Goal: Transaction & Acquisition: Purchase product/service

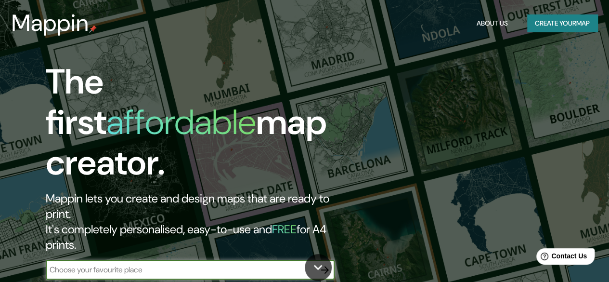
click at [76, 264] on input "text" at bounding box center [181, 269] width 270 height 11
click at [222, 264] on input "text" at bounding box center [181, 269] width 270 height 11
paste input "31.63618603768644, -106.34605877881488"
type input "31.63618603768644, -106.34605877881488"
click at [326, 264] on icon "button" at bounding box center [325, 270] width 12 height 12
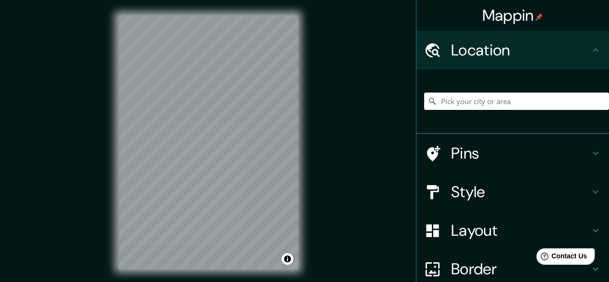
click at [241, 281] on html "Mappin Location Pins Style Layout Border Choose a border. Hint : you can make l…" at bounding box center [304, 141] width 609 height 282
click at [308, 143] on div "© Mapbox © OpenStreetMap Improve this map" at bounding box center [208, 142] width 210 height 285
click at [306, 174] on div "© Mapbox © OpenStreetMap Improve this map" at bounding box center [208, 142] width 210 height 285
click at [473, 150] on h4 "Pins" at bounding box center [520, 152] width 139 height 19
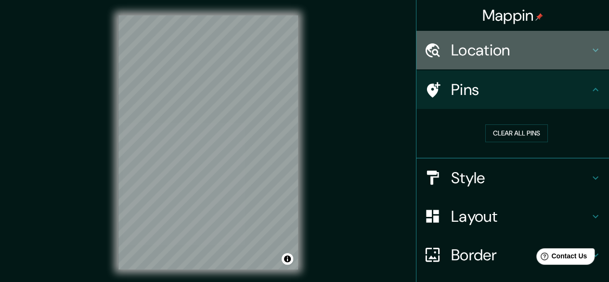
click at [486, 51] on h4 "Location" at bounding box center [520, 49] width 139 height 19
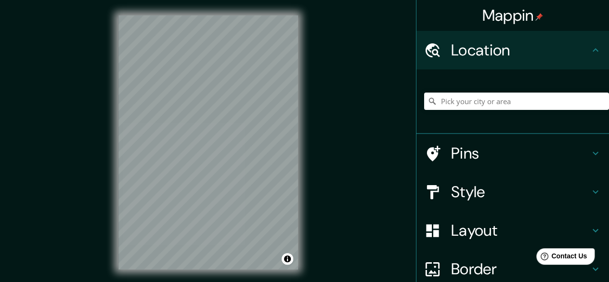
click at [472, 231] on h4 "Layout" at bounding box center [520, 230] width 139 height 19
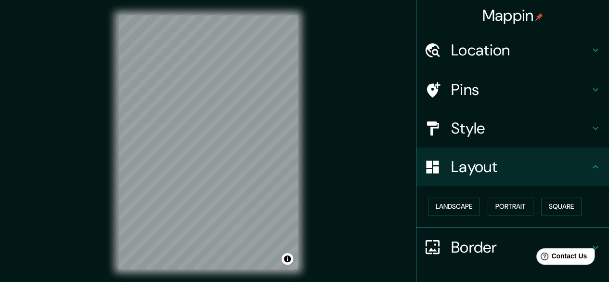
click at [475, 255] on h4 "Border" at bounding box center [520, 246] width 139 height 19
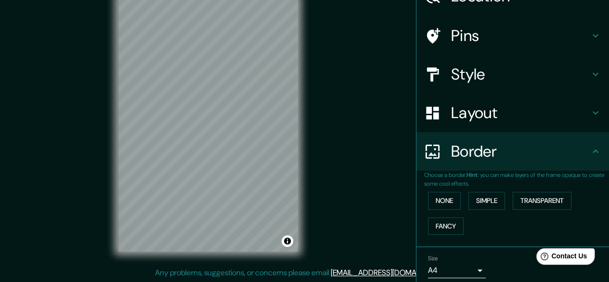
scroll to position [41, 0]
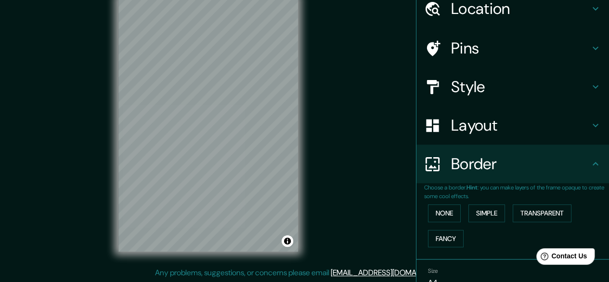
click at [477, 90] on h4 "Style" at bounding box center [520, 86] width 139 height 19
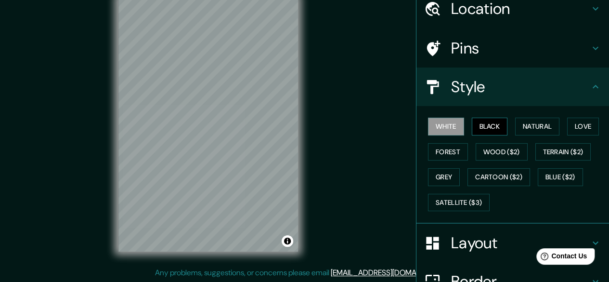
click at [474, 127] on button "Black" at bounding box center [490, 126] width 36 height 18
click at [524, 128] on button "Natural" at bounding box center [537, 126] width 44 height 18
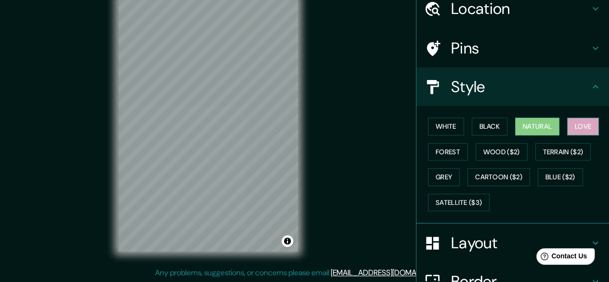
click at [574, 124] on button "Love" at bounding box center [583, 126] width 32 height 18
click at [442, 150] on button "Forest" at bounding box center [448, 152] width 40 height 18
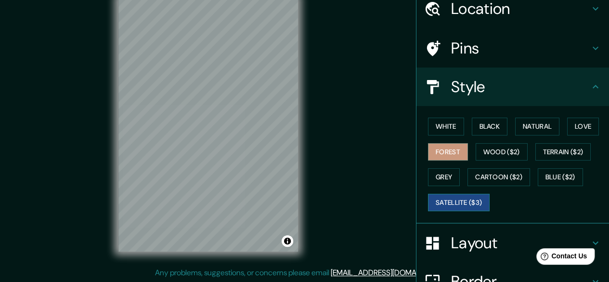
click at [449, 197] on button "Satellite ($3)" at bounding box center [459, 203] width 62 height 18
click at [487, 126] on button "Black" at bounding box center [490, 126] width 36 height 18
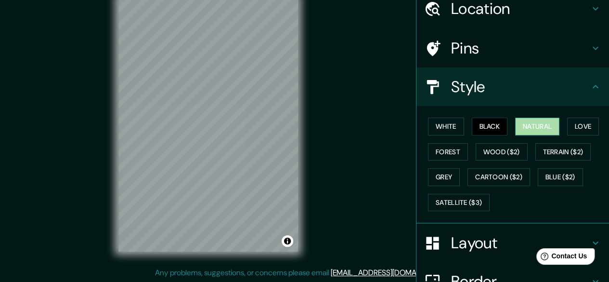
click at [532, 124] on button "Natural" at bounding box center [537, 126] width 44 height 18
click at [573, 130] on button "Love" at bounding box center [583, 126] width 32 height 18
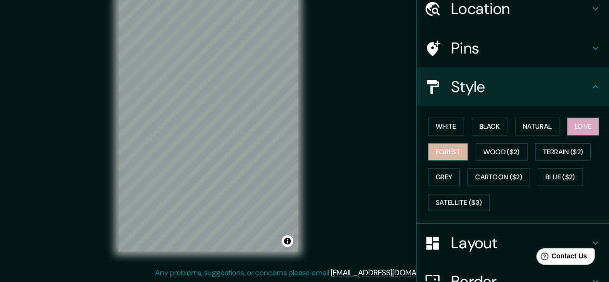
click at [429, 147] on button "Forest" at bounding box center [448, 152] width 40 height 18
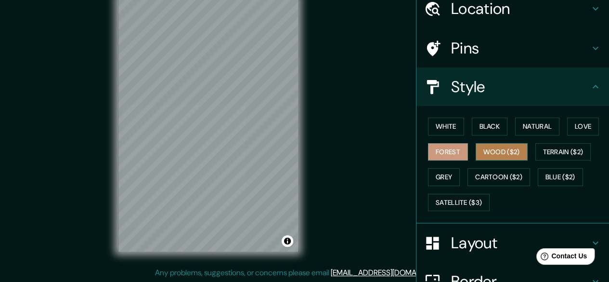
click at [481, 153] on button "Wood ($2)" at bounding box center [502, 152] width 52 height 18
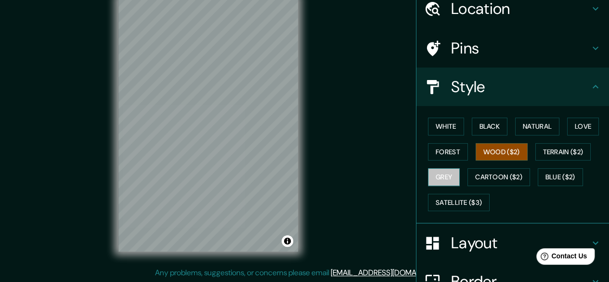
click at [438, 177] on button "Grey" at bounding box center [444, 177] width 32 height 18
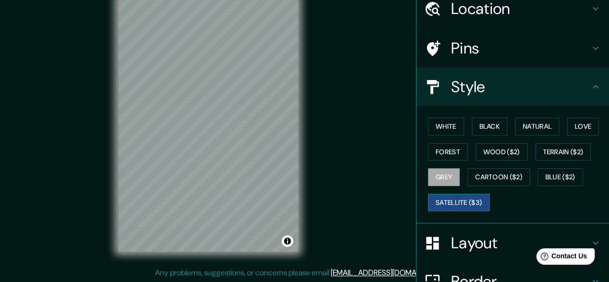
click at [443, 205] on button "Satellite ($3)" at bounding box center [459, 203] width 62 height 18
click at [484, 127] on button "Black" at bounding box center [490, 126] width 36 height 18
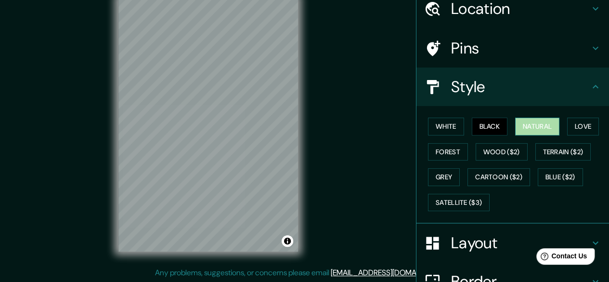
click at [542, 127] on button "Natural" at bounding box center [537, 126] width 44 height 18
click at [586, 123] on button "Love" at bounding box center [583, 126] width 32 height 18
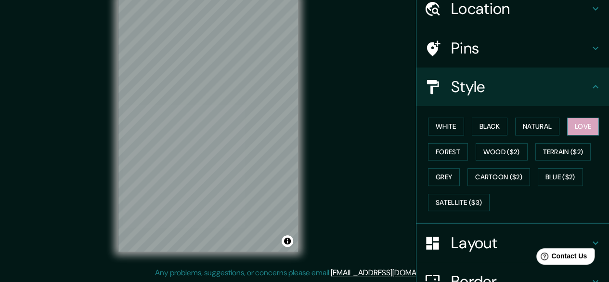
click at [586, 123] on button "Love" at bounding box center [583, 126] width 32 height 18
click at [452, 123] on button "White" at bounding box center [446, 126] width 36 height 18
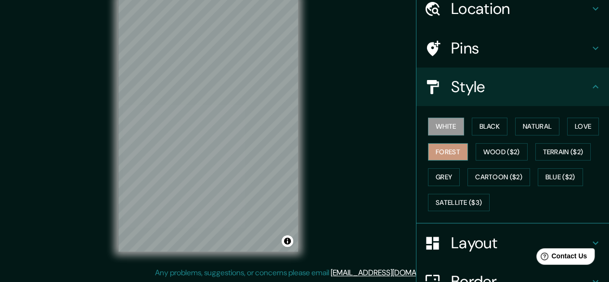
click at [440, 149] on button "Forest" at bounding box center [448, 152] width 40 height 18
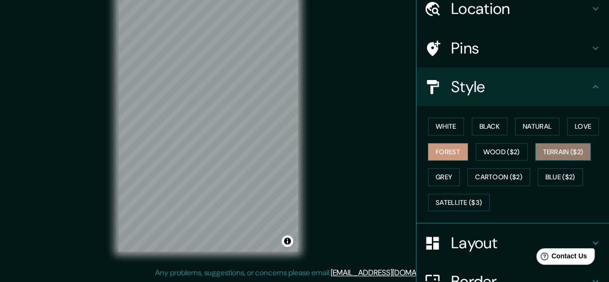
click at [579, 150] on button "Terrain ($2)" at bounding box center [563, 152] width 56 height 18
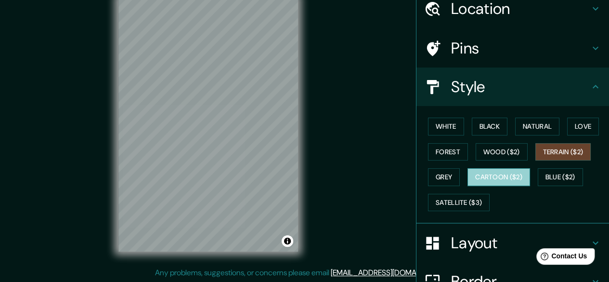
click at [494, 177] on button "Cartoon ($2)" at bounding box center [499, 177] width 63 height 18
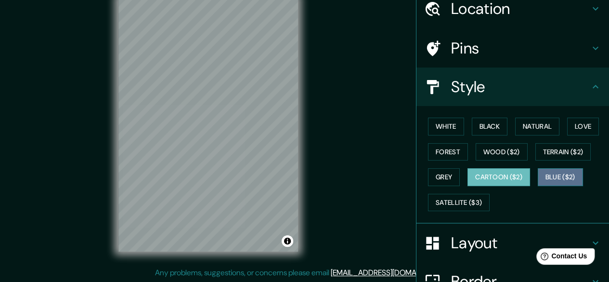
click at [556, 174] on button "Blue ($2)" at bounding box center [560, 177] width 45 height 18
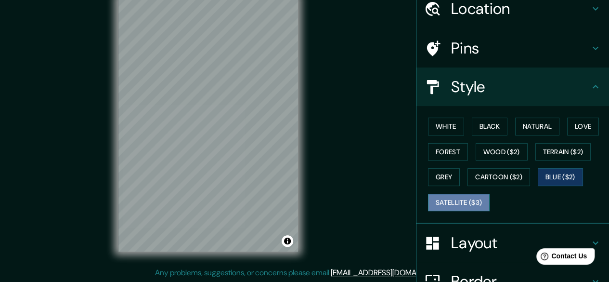
click at [472, 202] on button "Satellite ($3)" at bounding box center [459, 203] width 62 height 18
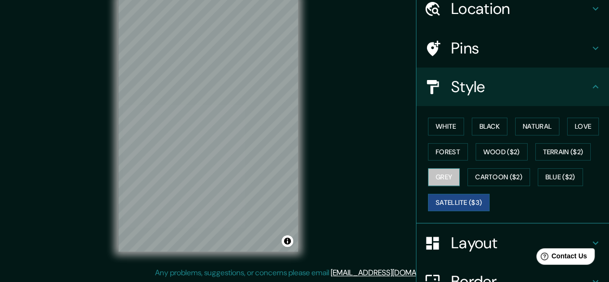
click at [441, 175] on button "Grey" at bounding box center [444, 177] width 32 height 18
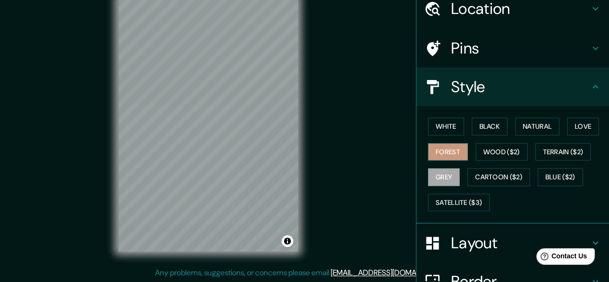
click at [440, 147] on button "Forest" at bounding box center [448, 152] width 40 height 18
click at [439, 117] on button "White" at bounding box center [446, 126] width 36 height 18
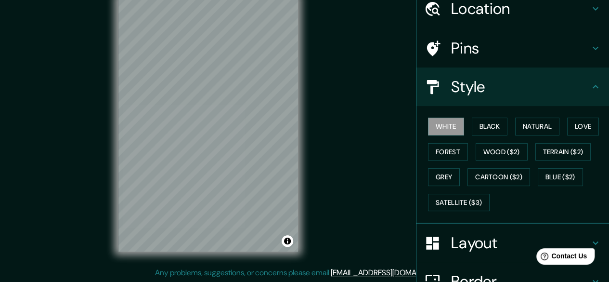
click at [508, 120] on div "White Black Natural Love Forest Wood ($2) Terrain ($2) Grey Cartoon ($2) Blue (…" at bounding box center [516, 164] width 185 height 101
click at [482, 130] on button "Black" at bounding box center [490, 126] width 36 height 18
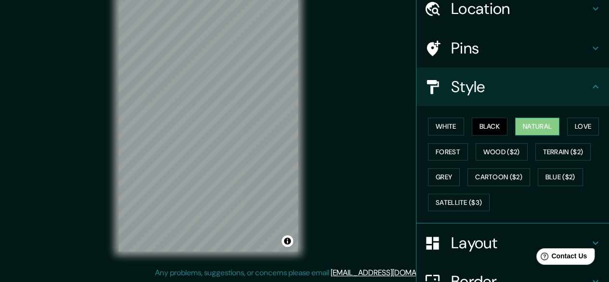
click at [532, 127] on button "Natural" at bounding box center [537, 126] width 44 height 18
click at [573, 128] on button "Love" at bounding box center [583, 126] width 32 height 18
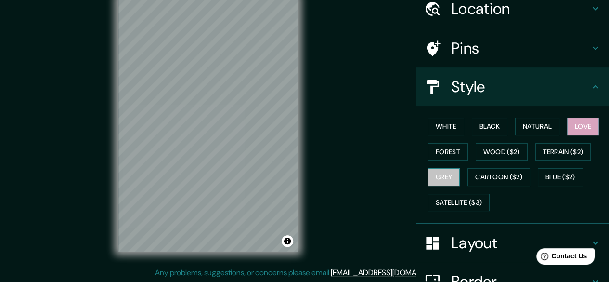
click at [429, 173] on button "Grey" at bounding box center [444, 177] width 32 height 18
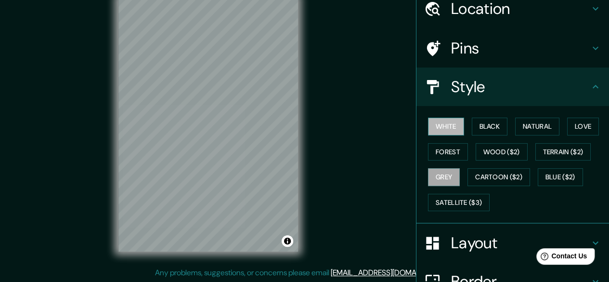
click at [431, 130] on button "White" at bounding box center [446, 126] width 36 height 18
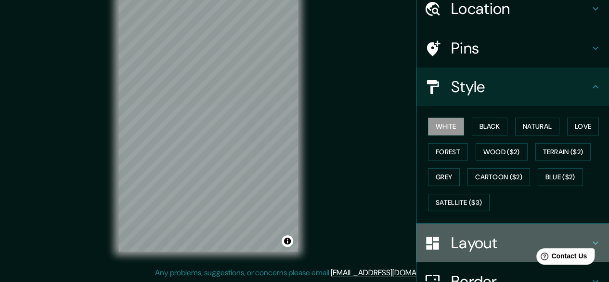
click at [463, 242] on h4 "Layout" at bounding box center [520, 242] width 139 height 19
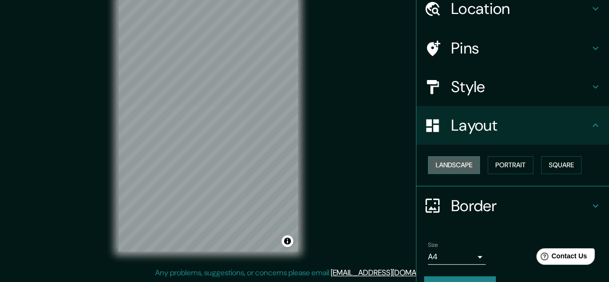
click at [448, 156] on button "Landscape" at bounding box center [454, 165] width 52 height 18
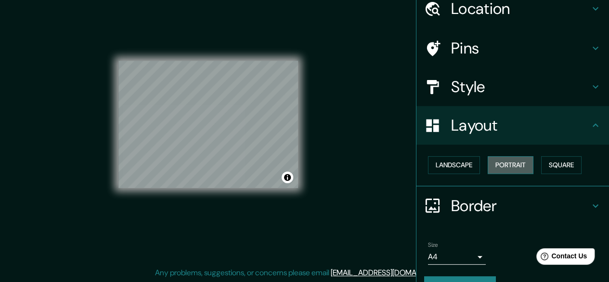
click at [505, 163] on button "Portrait" at bounding box center [511, 165] width 46 height 18
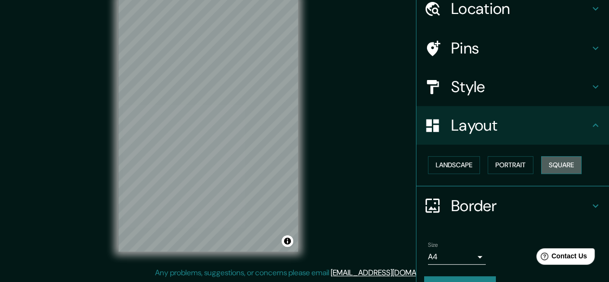
click at [542, 163] on button "Square" at bounding box center [561, 165] width 40 height 18
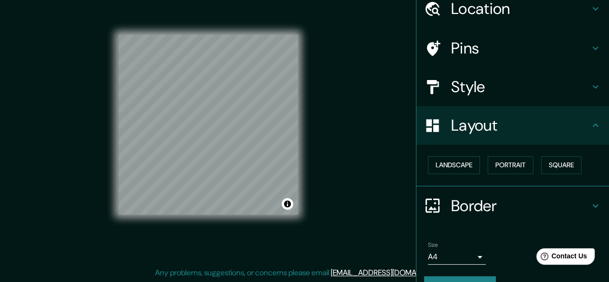
click at [563, 127] on h4 "Layout" at bounding box center [520, 125] width 139 height 19
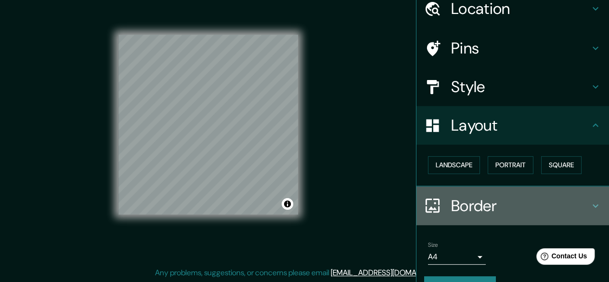
click at [493, 203] on h4 "Border" at bounding box center [520, 205] width 139 height 19
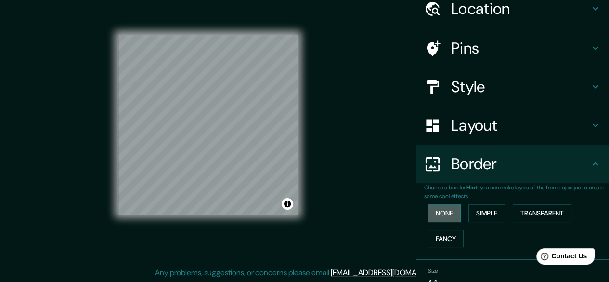
click at [435, 208] on button "None" at bounding box center [444, 213] width 33 height 18
click at [436, 240] on button "Fancy" at bounding box center [446, 239] width 36 height 18
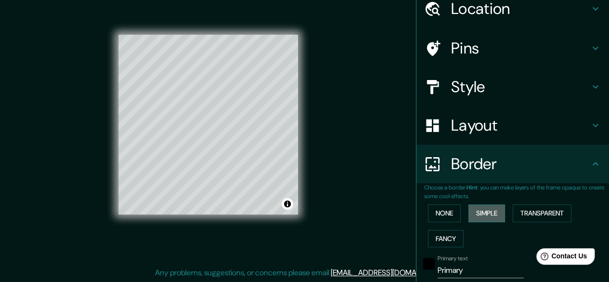
click at [477, 215] on button "Simple" at bounding box center [487, 213] width 37 height 18
click at [532, 207] on button "Transparent" at bounding box center [542, 213] width 59 height 18
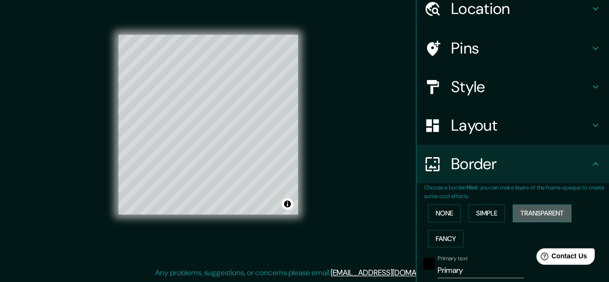
click at [532, 204] on button "Transparent" at bounding box center [542, 213] width 59 height 18
type input "179"
type input "30"
click at [440, 234] on button "Fancy" at bounding box center [446, 239] width 36 height 18
click at [442, 212] on button "None" at bounding box center [444, 213] width 33 height 18
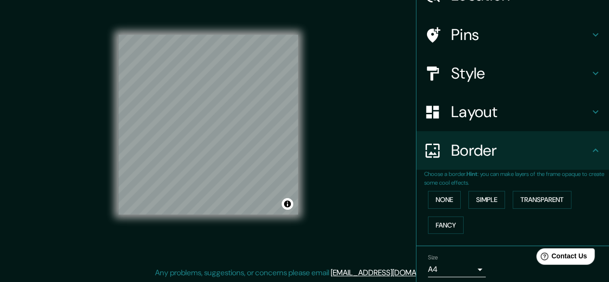
scroll to position [90, 0]
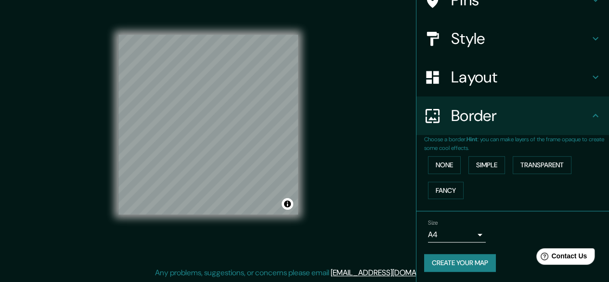
click at [467, 231] on body "Mappin Location Pins Style Layout Border Choose a border. Hint : you can make l…" at bounding box center [304, 123] width 609 height 282
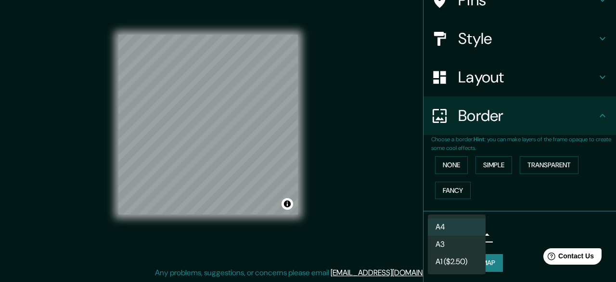
click at [513, 217] on div at bounding box center [308, 141] width 616 height 282
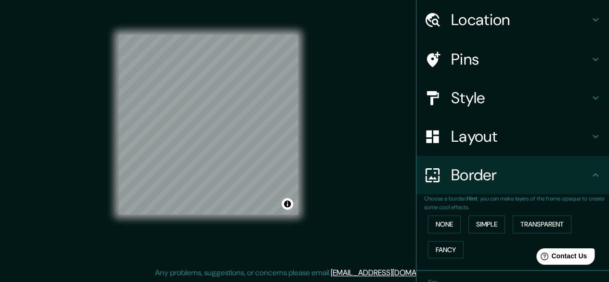
scroll to position [0, 0]
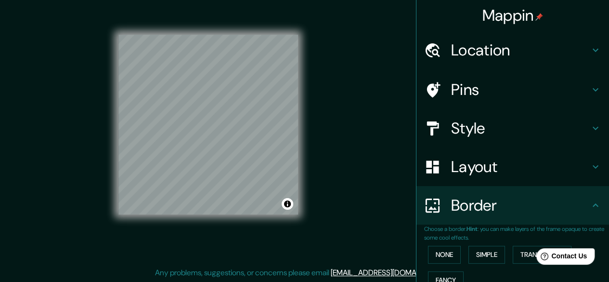
click at [456, 60] on h4 "Location" at bounding box center [520, 49] width 139 height 19
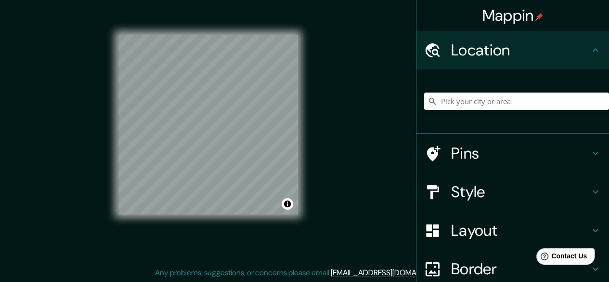
click at [459, 59] on h4 "Location" at bounding box center [520, 49] width 139 height 19
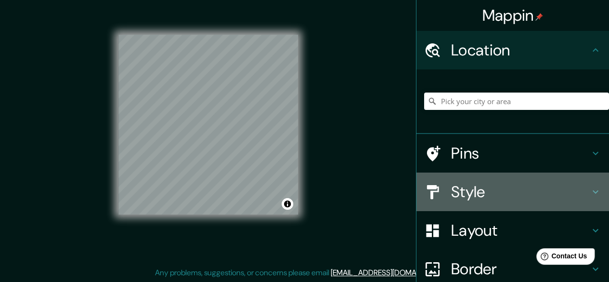
click at [486, 202] on div "Style" at bounding box center [512, 191] width 193 height 39
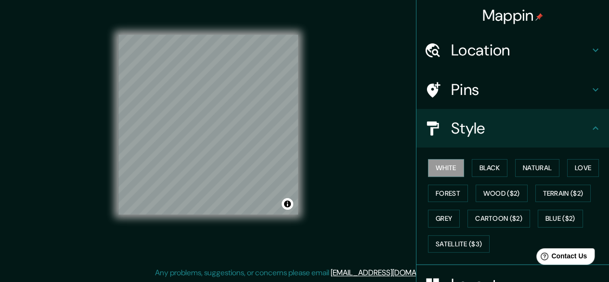
click at [474, 114] on div "Style" at bounding box center [512, 128] width 193 height 39
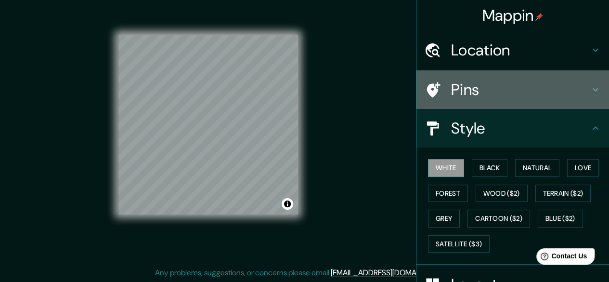
click at [469, 77] on div "Pins" at bounding box center [512, 89] width 193 height 39
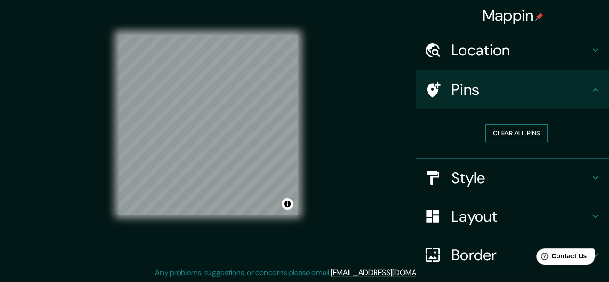
click at [487, 128] on button "Clear all pins" at bounding box center [516, 133] width 63 height 18
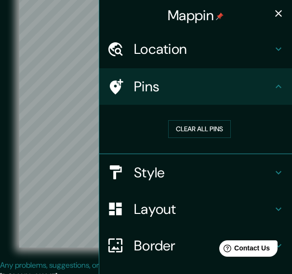
click at [222, 140] on div "Clear all pins" at bounding box center [199, 129] width 185 height 33
